Goal: Check status: Check status

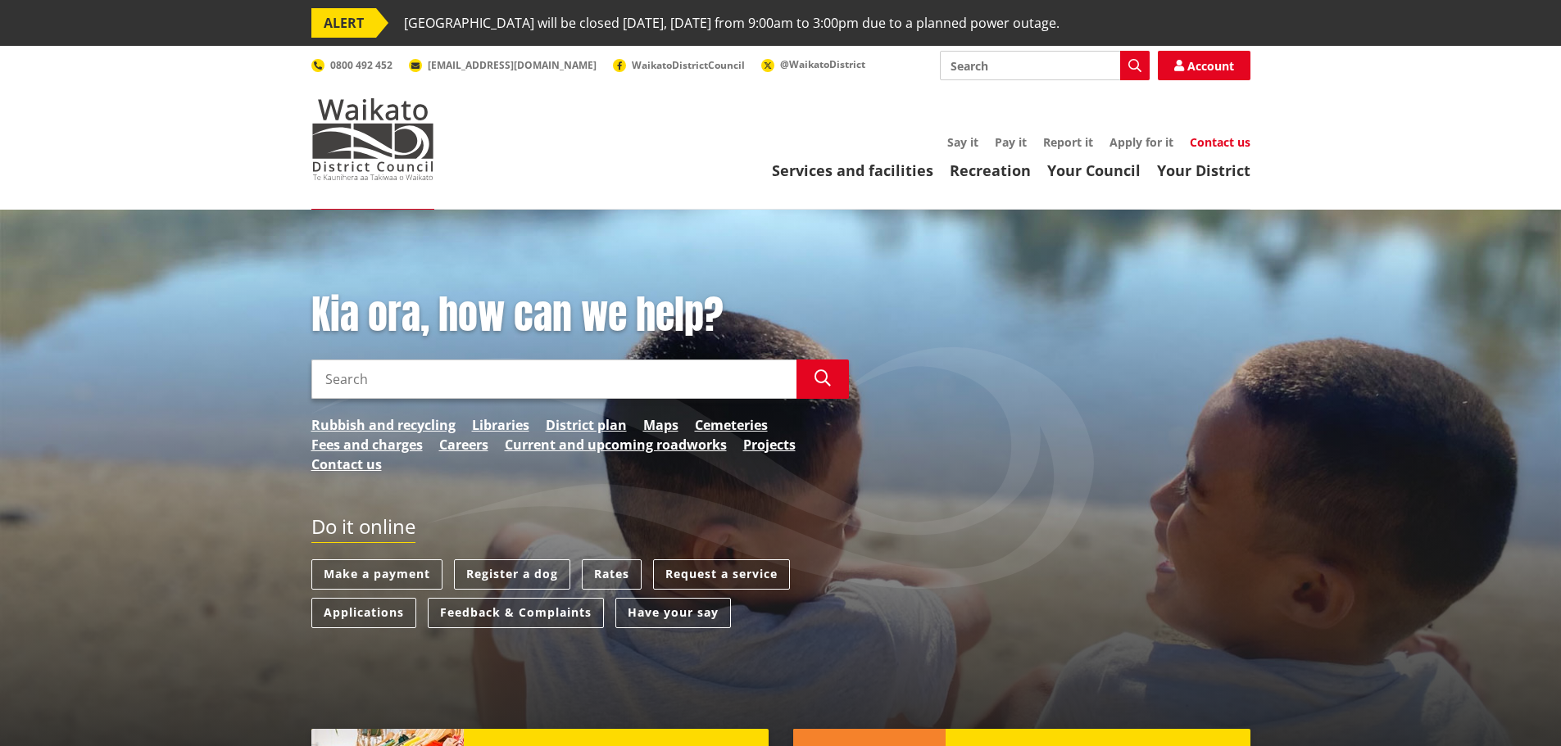
click at [1225, 143] on link "Contact us" at bounding box center [1220, 142] width 61 height 16
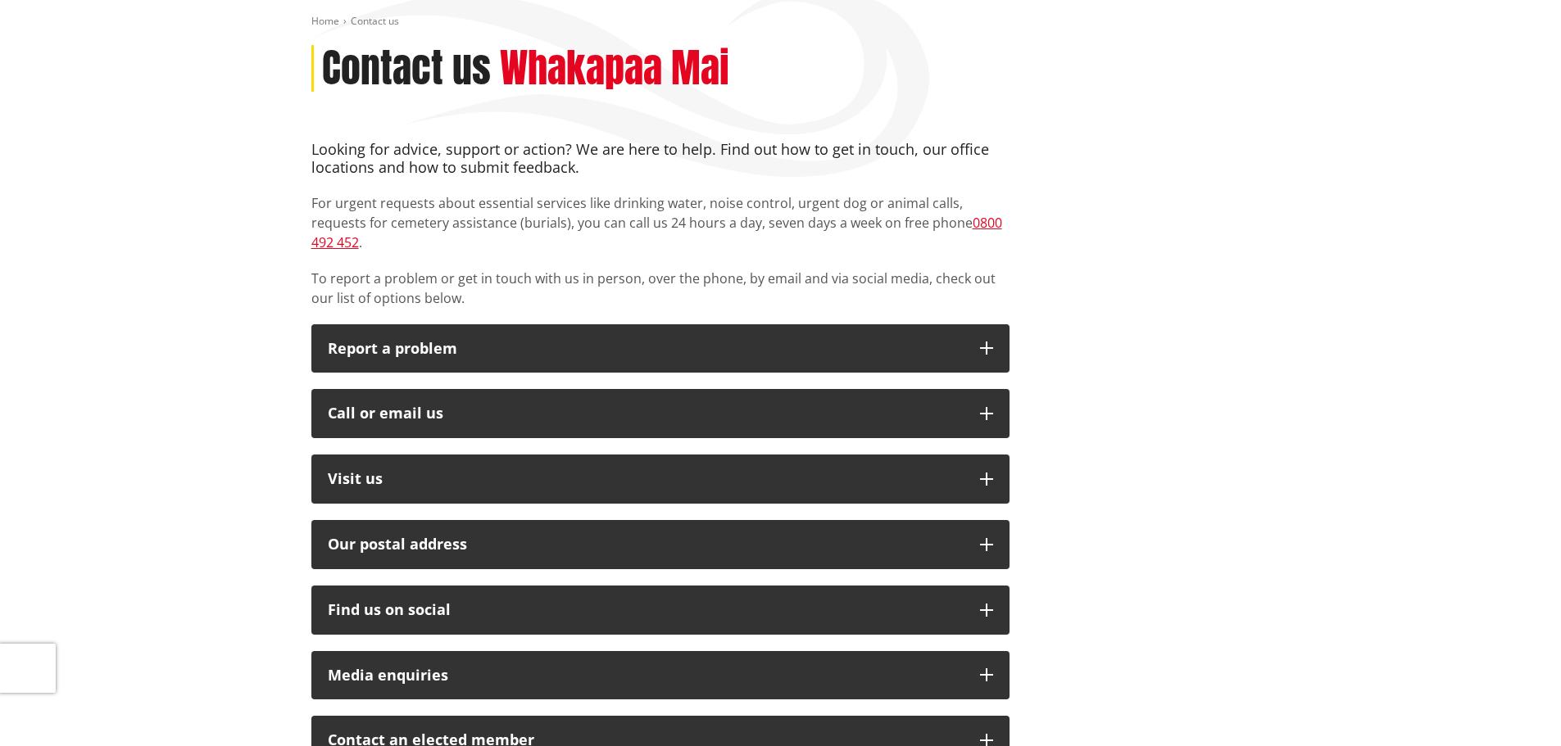
scroll to position [273, 0]
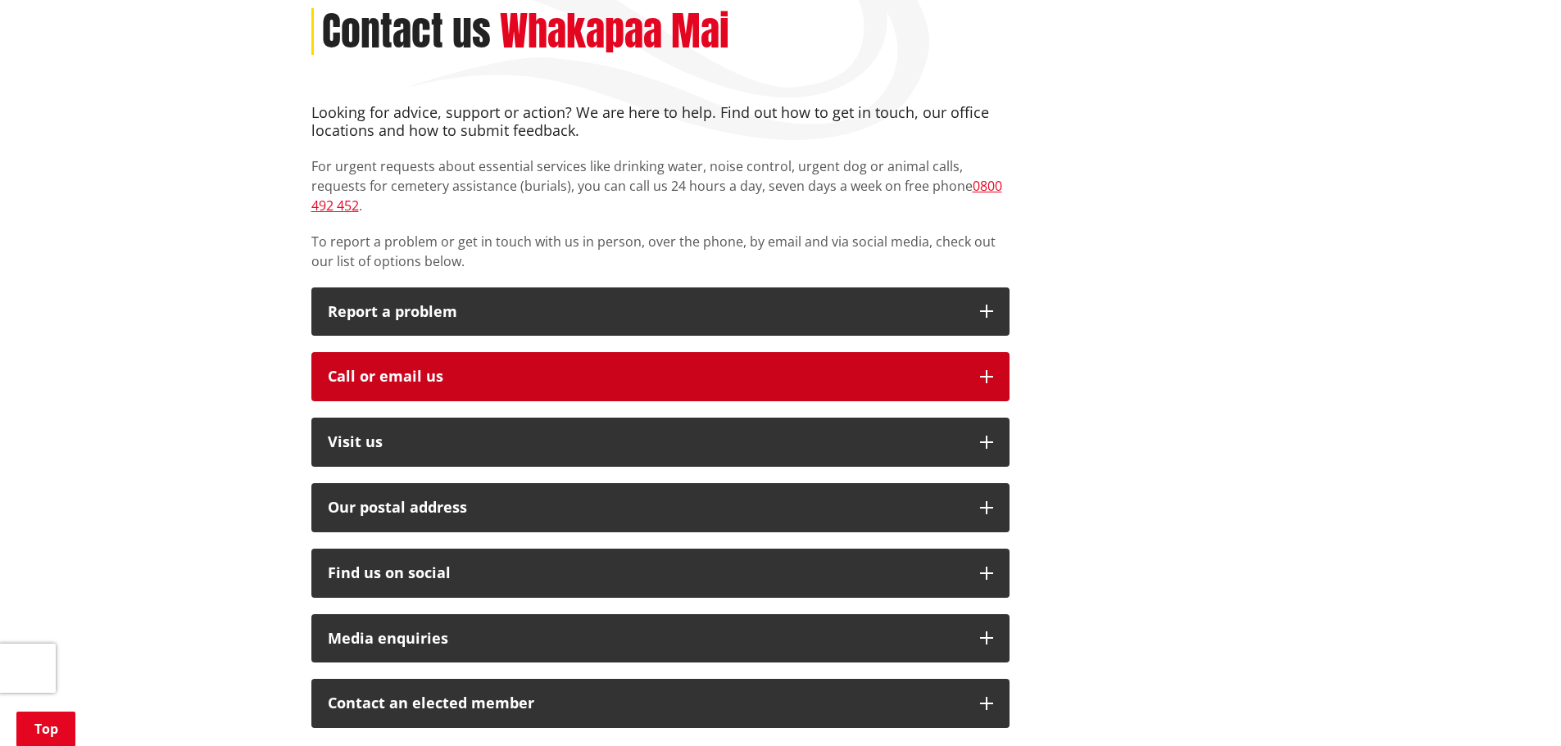
click at [992, 370] on icon "button" at bounding box center [986, 376] width 13 height 13
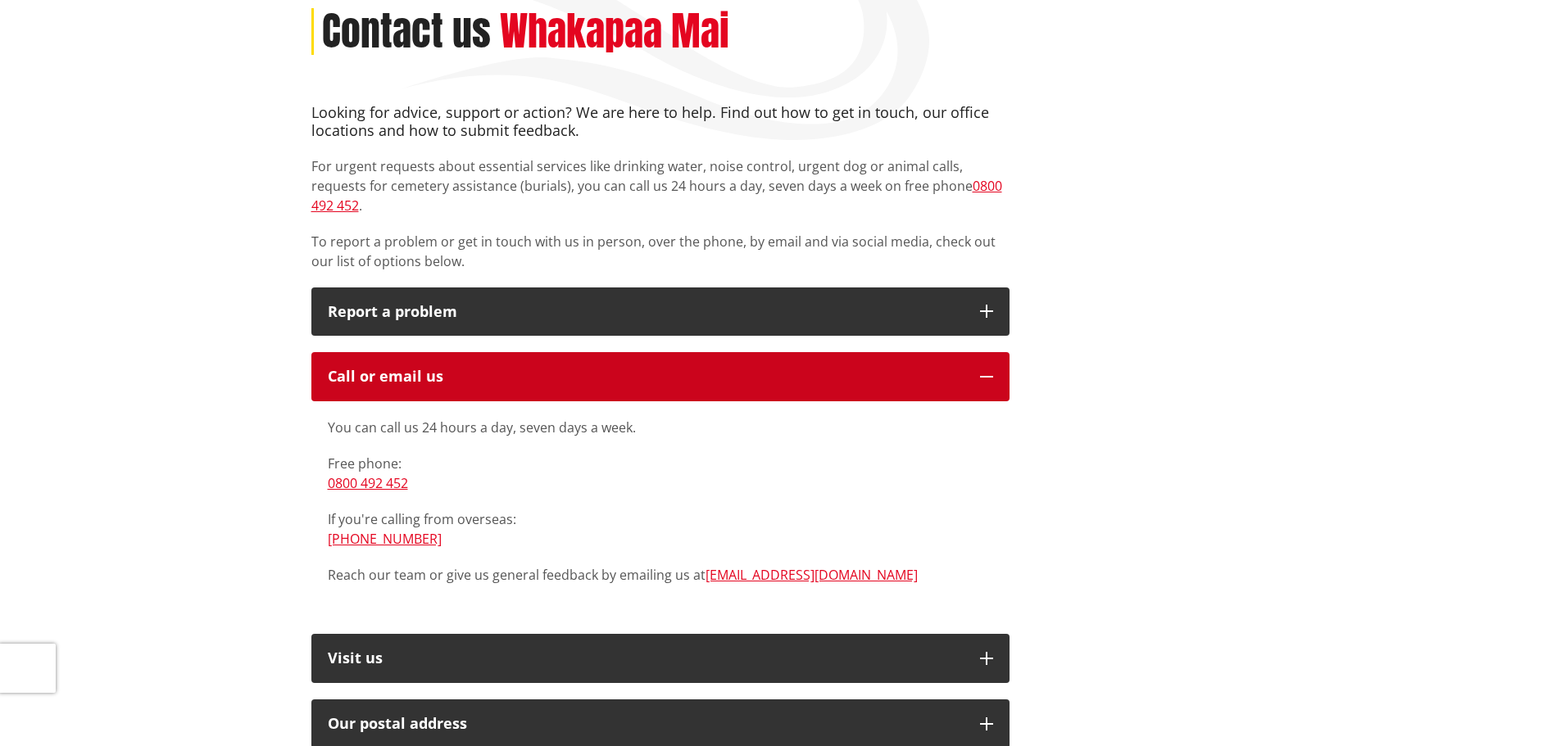
scroll to position [0, 0]
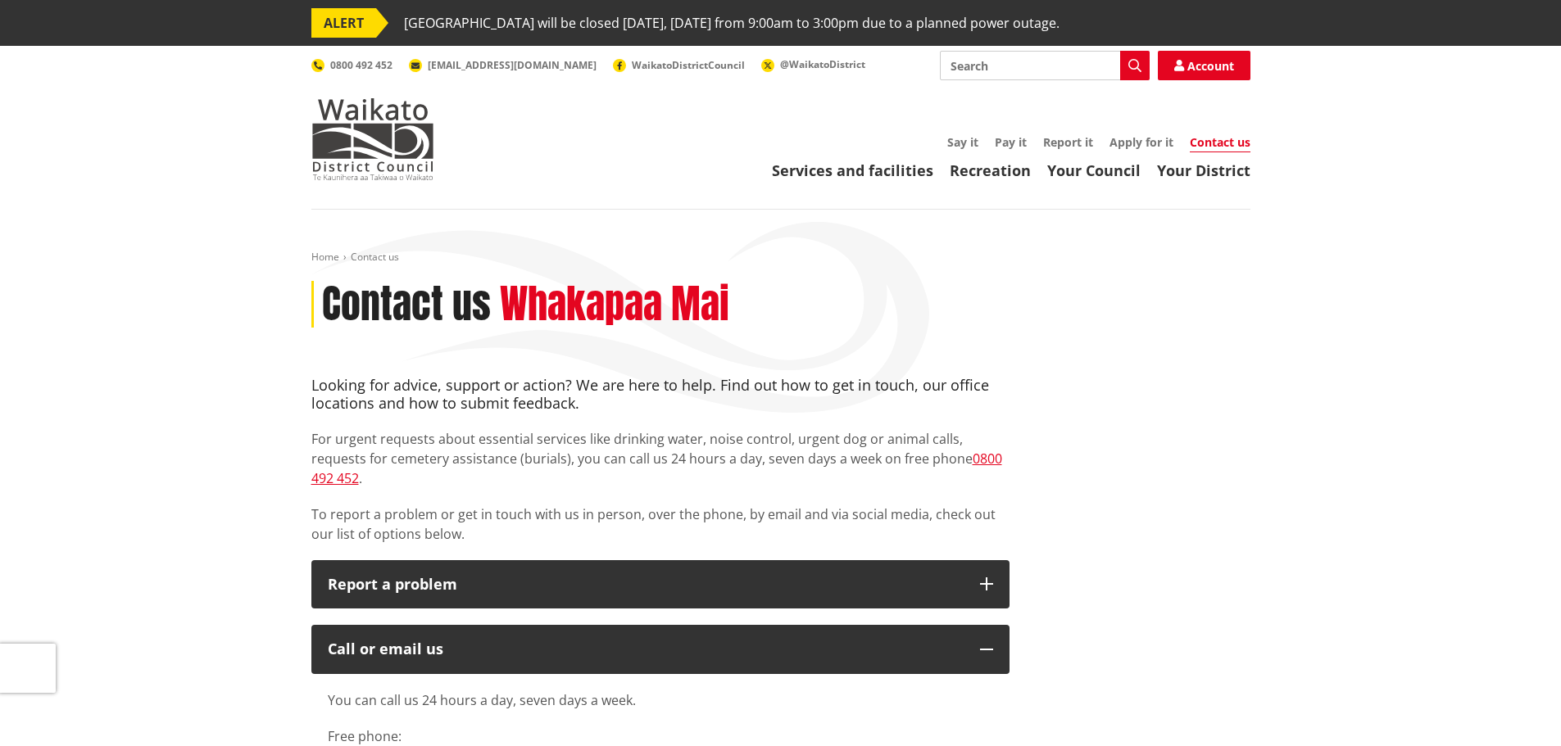
click at [982, 55] on input "Search" at bounding box center [1045, 65] width 210 height 29
click at [982, 67] on input "Search" at bounding box center [1045, 65] width 210 height 29
type input "CONSENT PROGRESS"
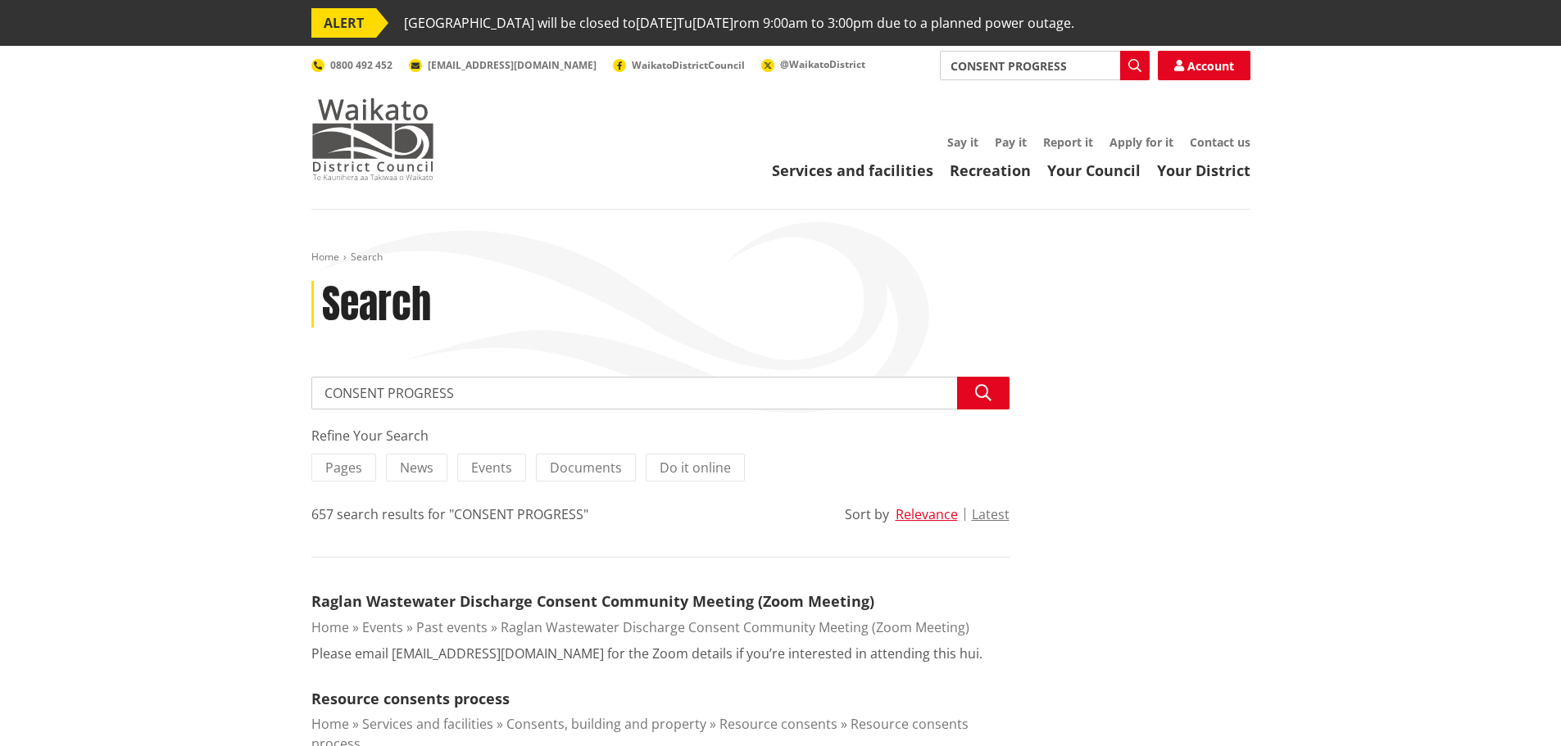
click at [370, 128] on img at bounding box center [372, 139] width 123 height 82
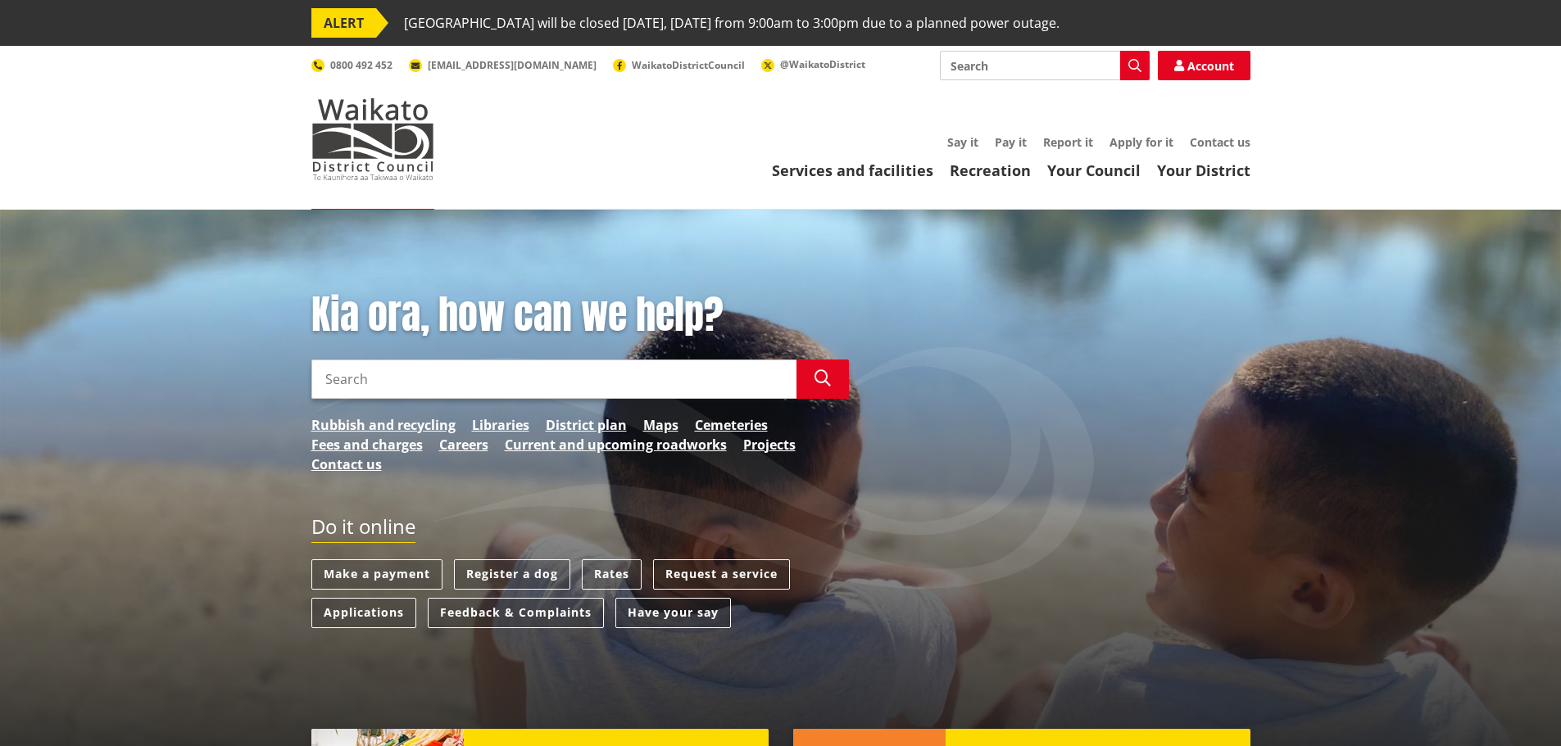
click at [428, 381] on input "Search" at bounding box center [553, 379] width 485 height 39
type input "BUILDING CONSENT STATUS CHECK"
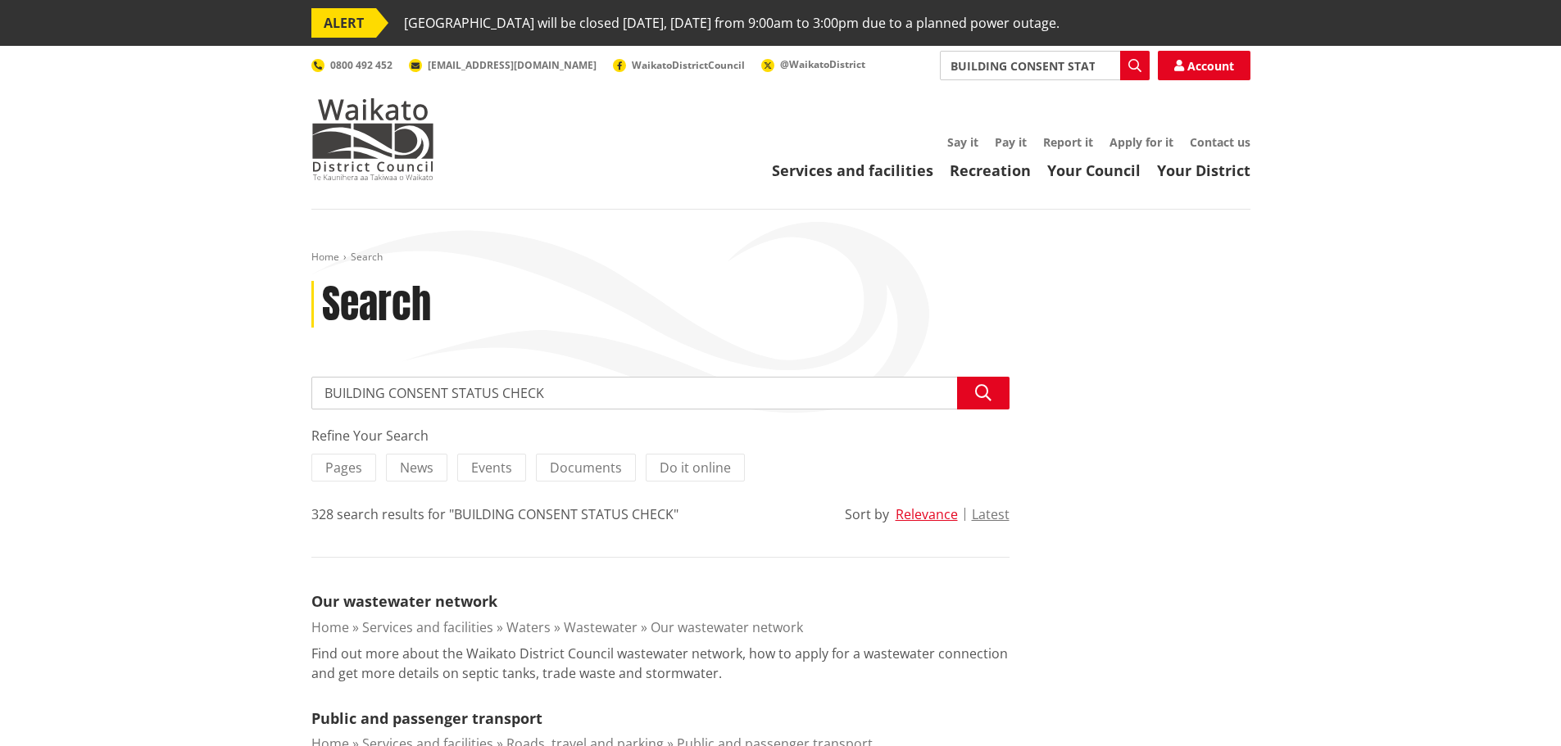
drag, startPoint x: 564, startPoint y: 392, endPoint x: 310, endPoint y: 377, distance: 253.6
click at [311, 377] on div "BUILDING CONSENT STATUS CHECK Search" at bounding box center [660, 393] width 698 height 33
type input "TRACK CONSENT"
click at [970, 402] on button "Search" at bounding box center [983, 393] width 52 height 33
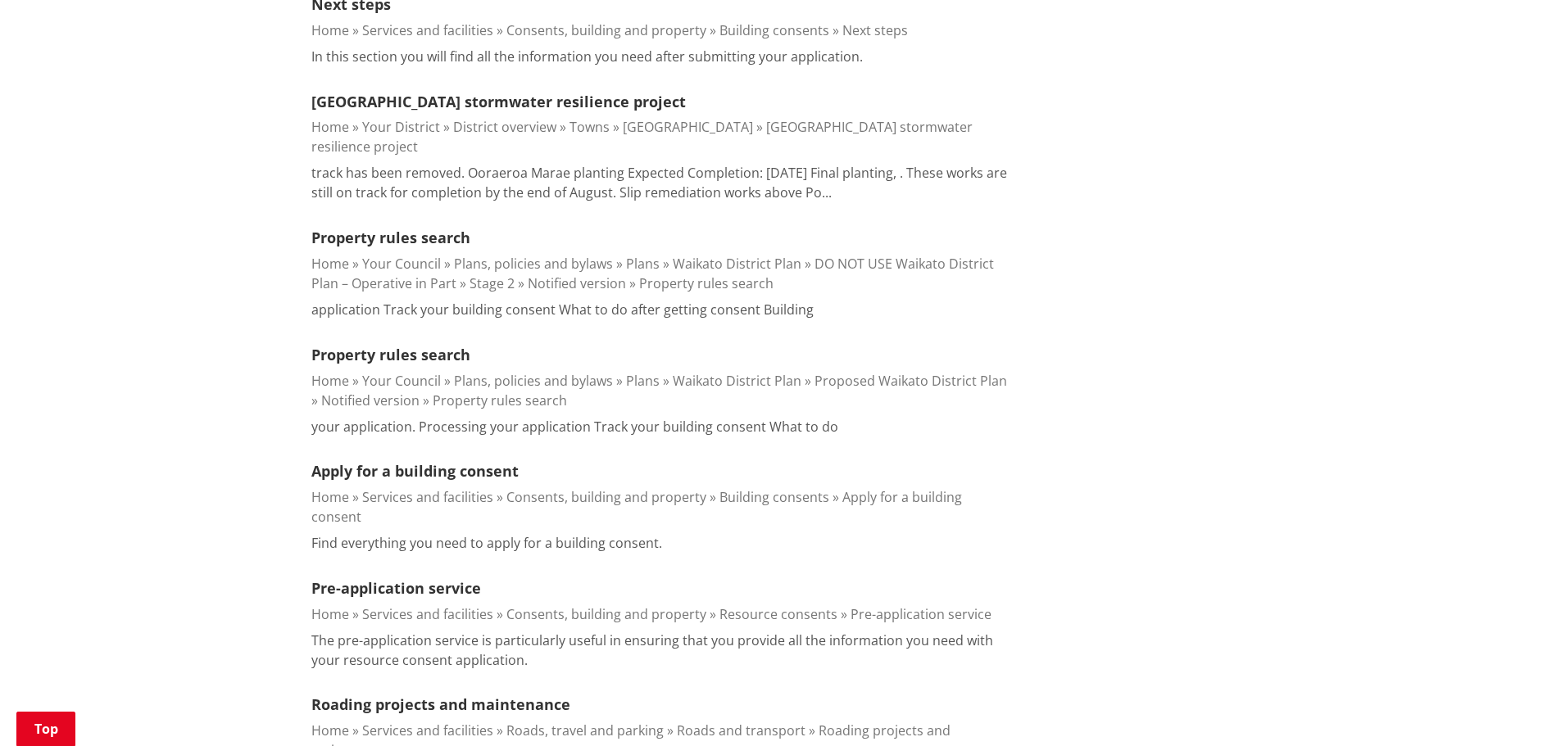
scroll to position [1092, 0]
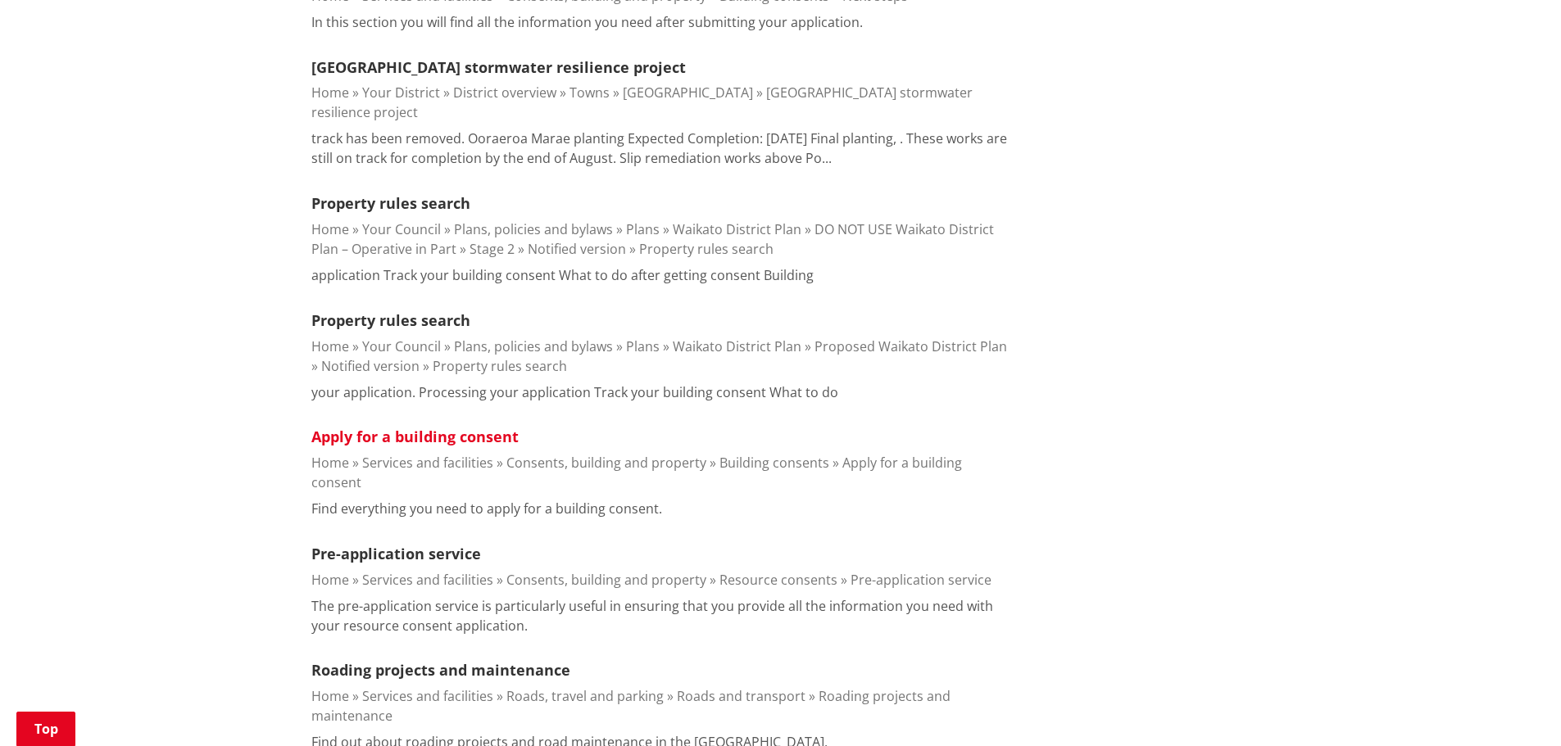
click at [455, 427] on link "Apply for a building consent" at bounding box center [414, 437] width 207 height 20
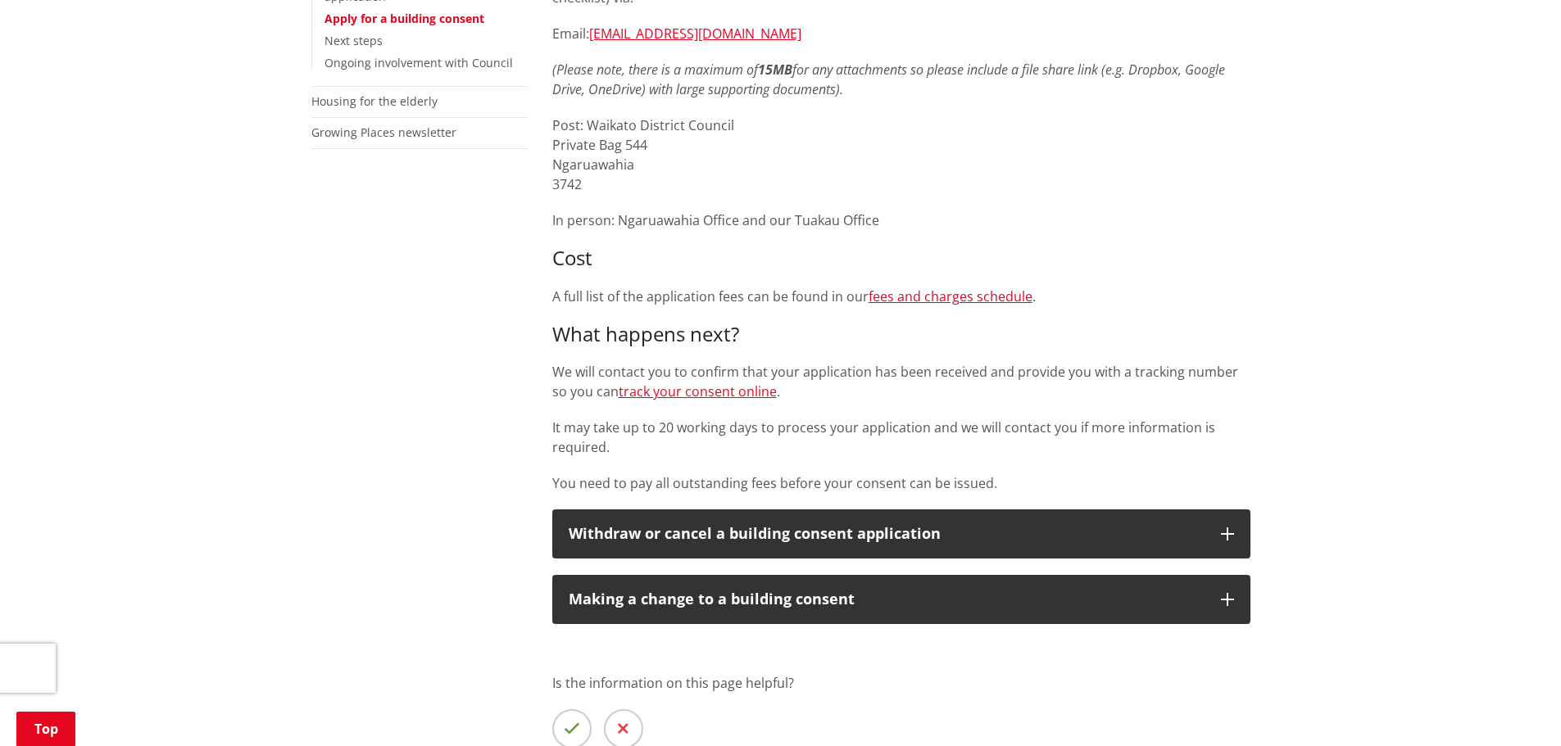
scroll to position [819, 0]
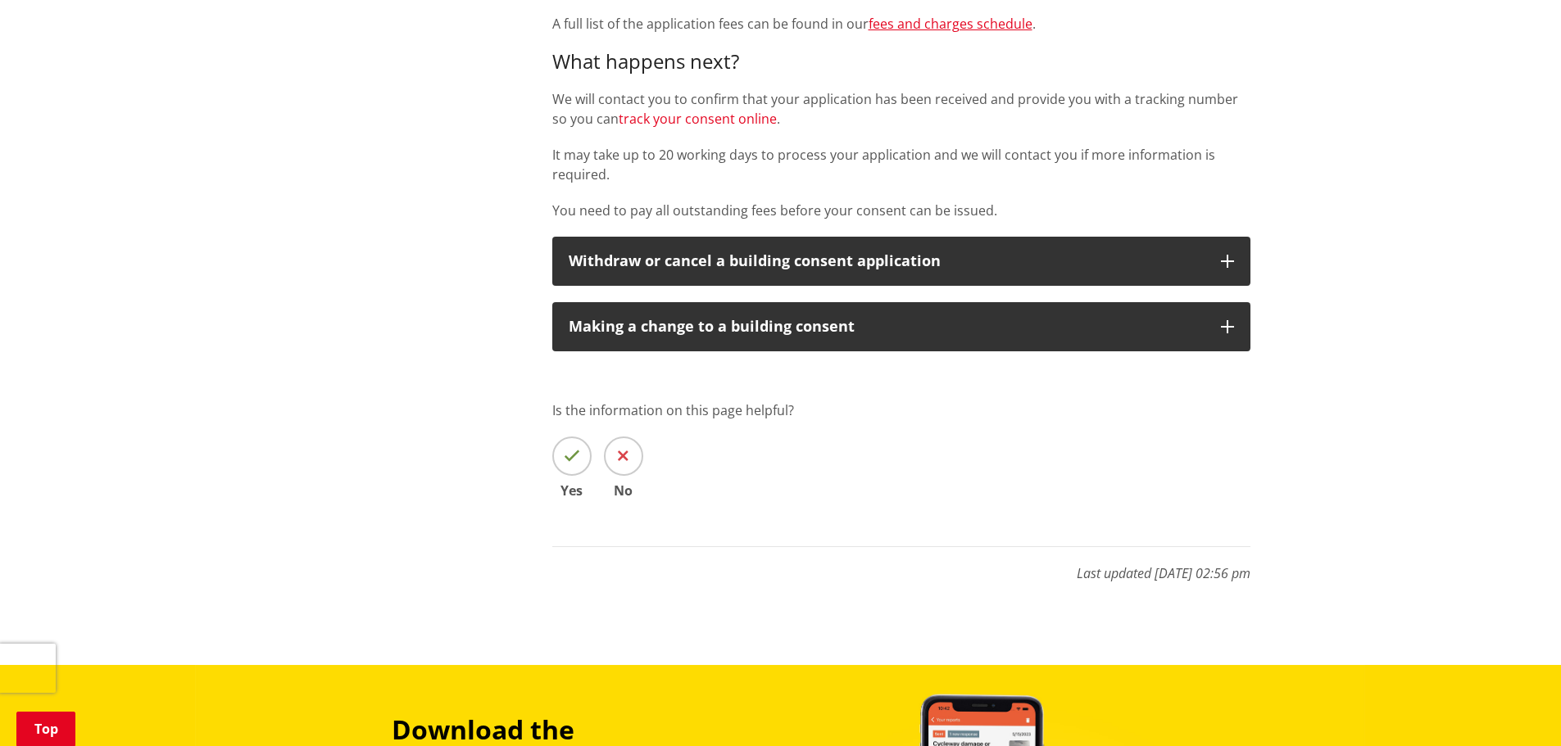
click at [691, 119] on link "track your consent online" at bounding box center [698, 119] width 158 height 18
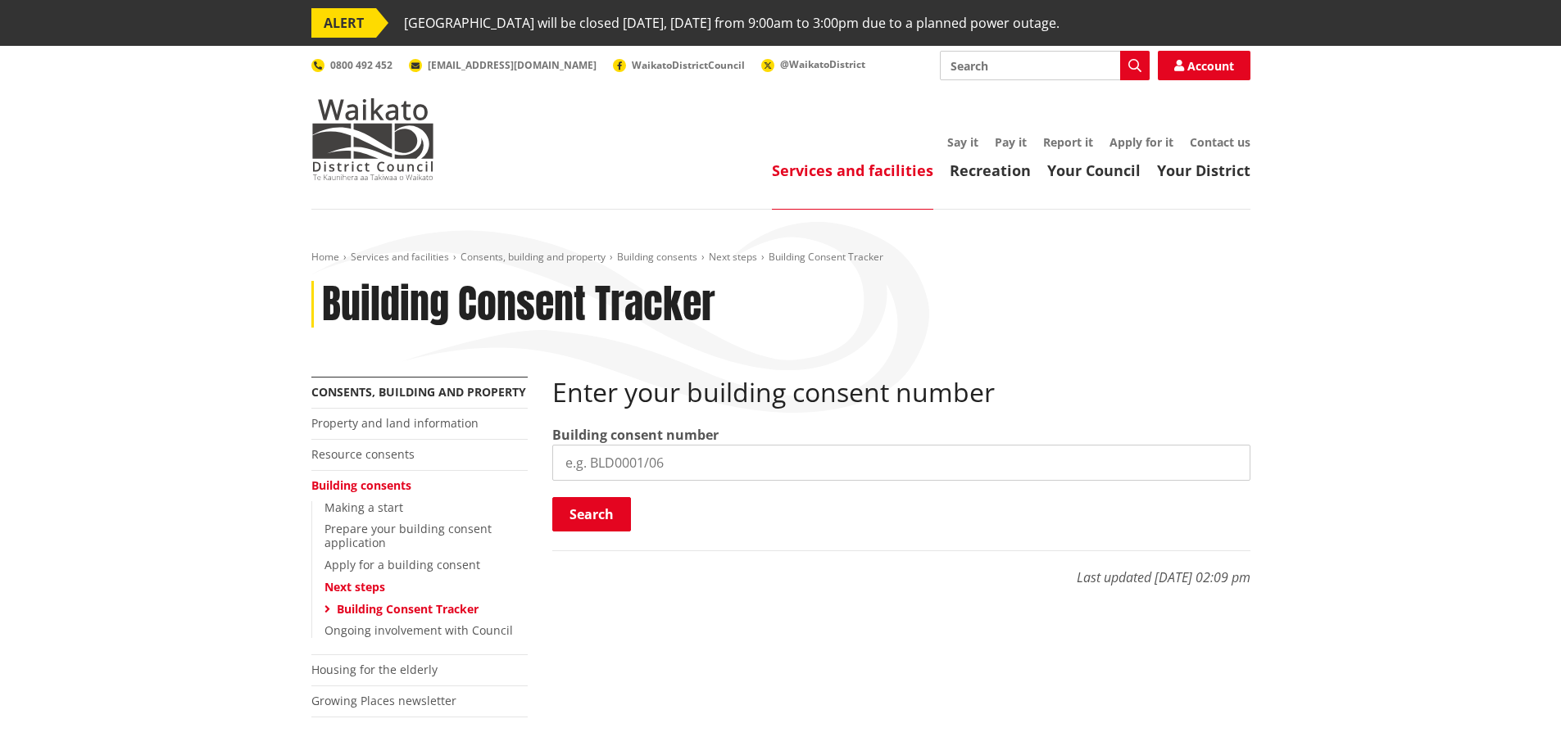
click at [642, 464] on input "search" at bounding box center [901, 463] width 698 height 36
type input "BLD0223/26"
click at [605, 508] on button "Search" at bounding box center [591, 514] width 79 height 34
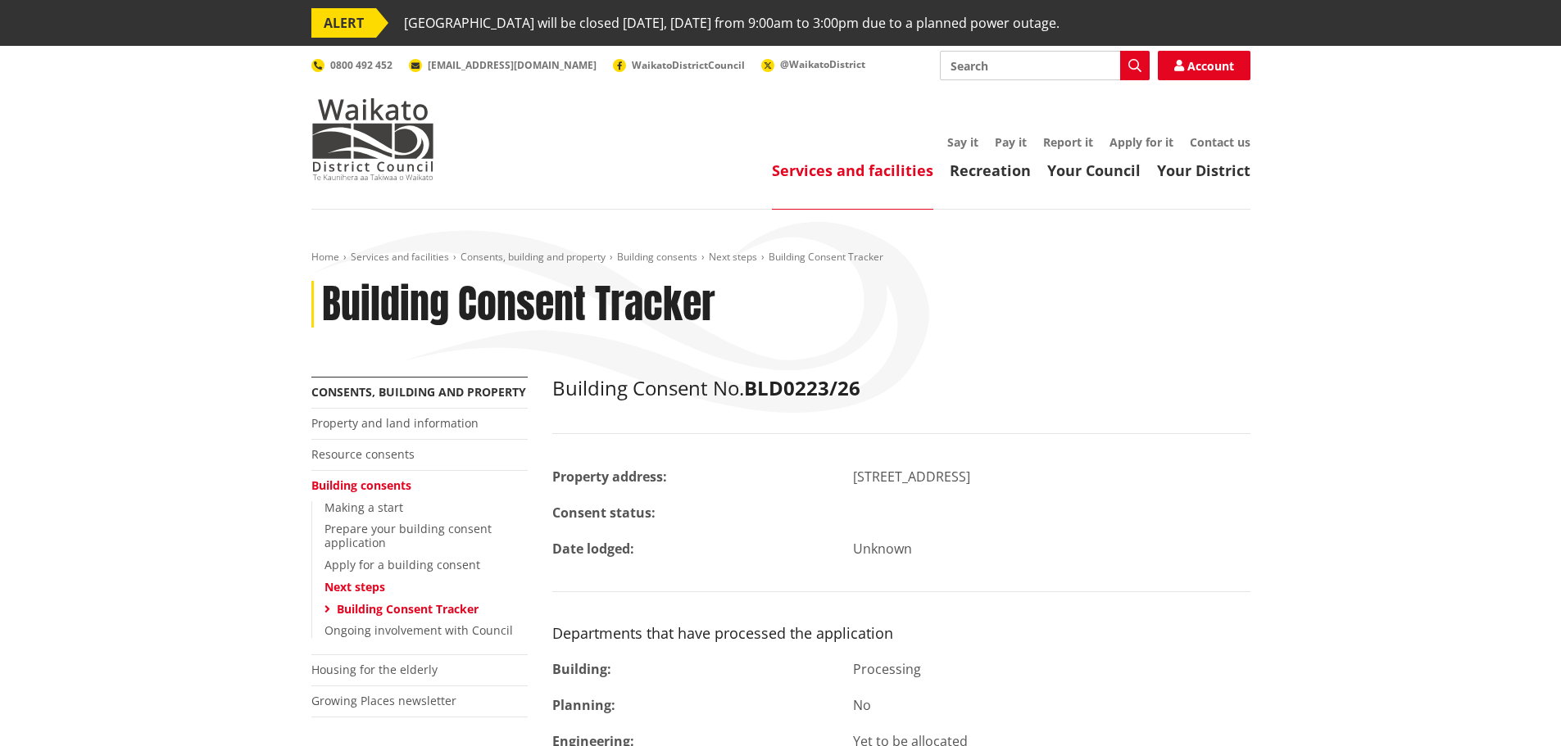
scroll to position [273, 0]
